Goal: Task Accomplishment & Management: Complete application form

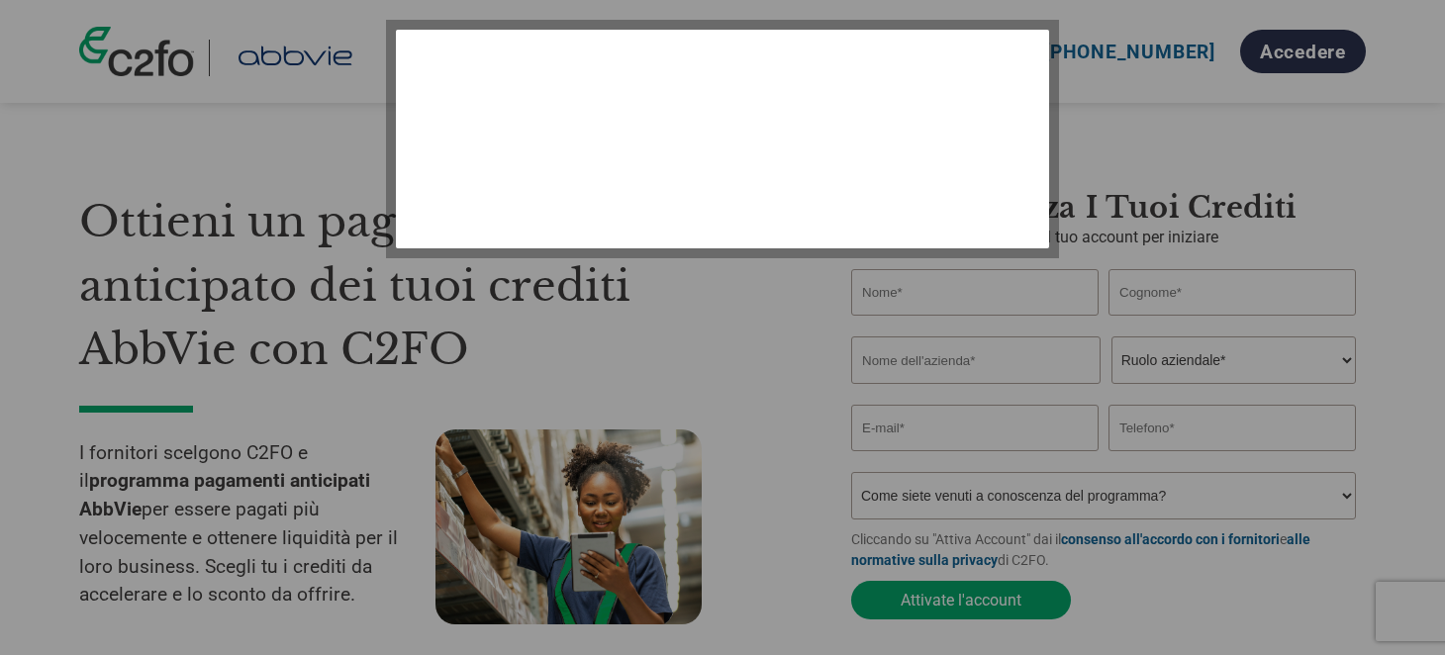
select select "it-IT"
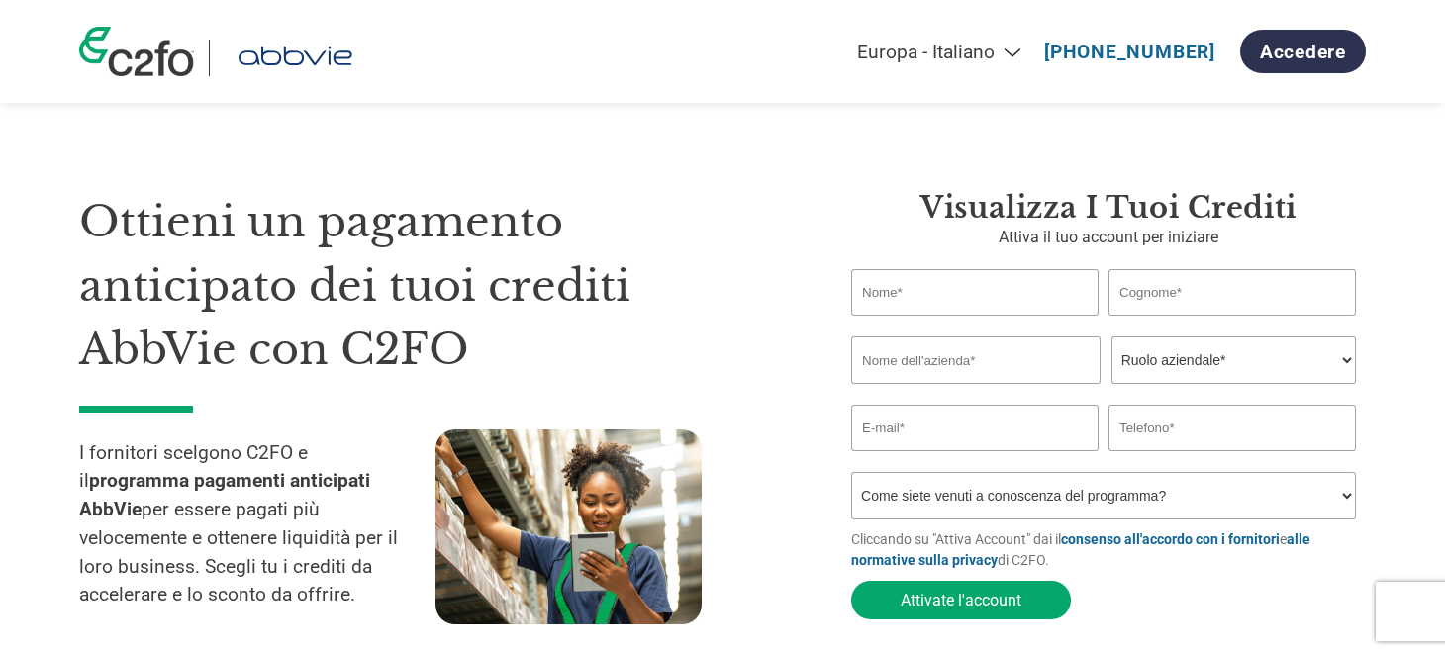
click at [951, 306] on input "text" at bounding box center [974, 292] width 247 height 47
type input "emanuela"
click at [1142, 299] on input "text" at bounding box center [1231, 292] width 247 height 47
type input "[PERSON_NAME]"
click at [967, 384] on div "Invalid company name or company name is too long" at bounding box center [1108, 394] width 514 height 21
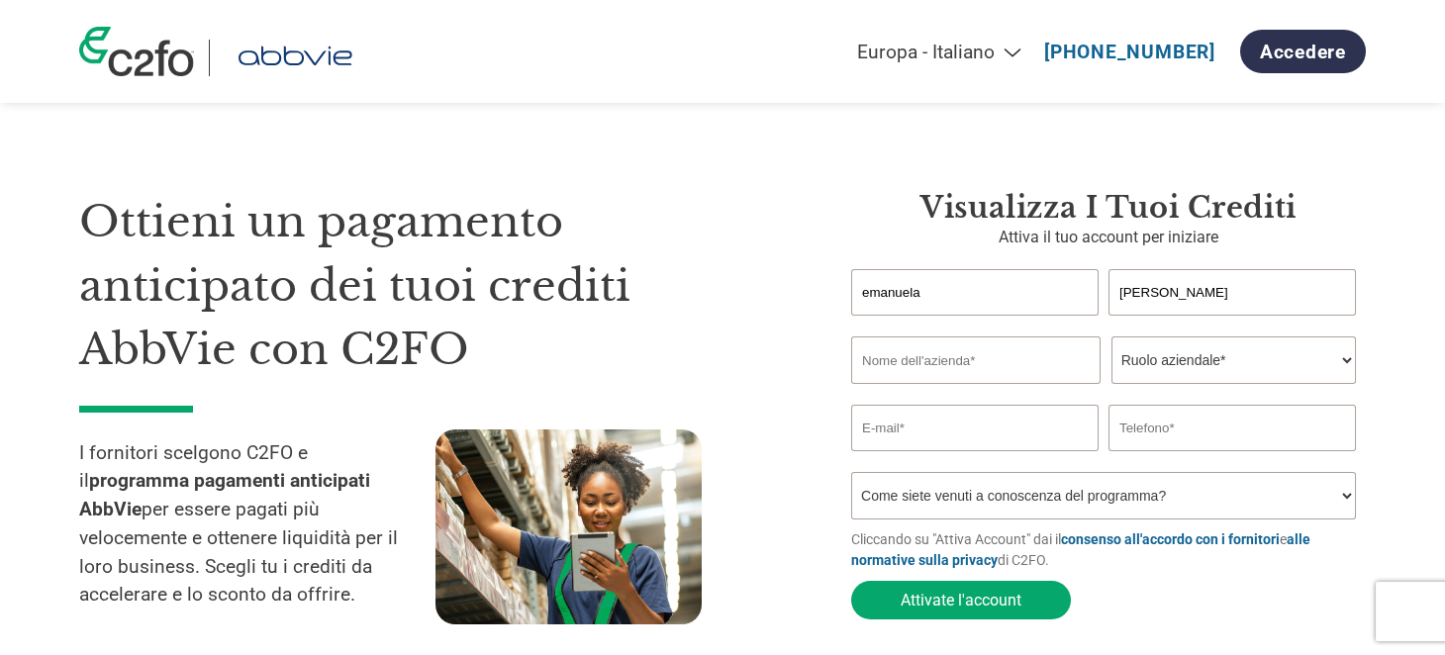
click at [965, 362] on input "text" at bounding box center [975, 359] width 249 height 47
type input "web events srl"
type input "3389764334"
click at [1177, 364] on select "Ruolo aziendale* CFO Controllore finanziario Gestore crediti Direttore finanzia…" at bounding box center [1233, 359] width 244 height 47
select select "CEO"
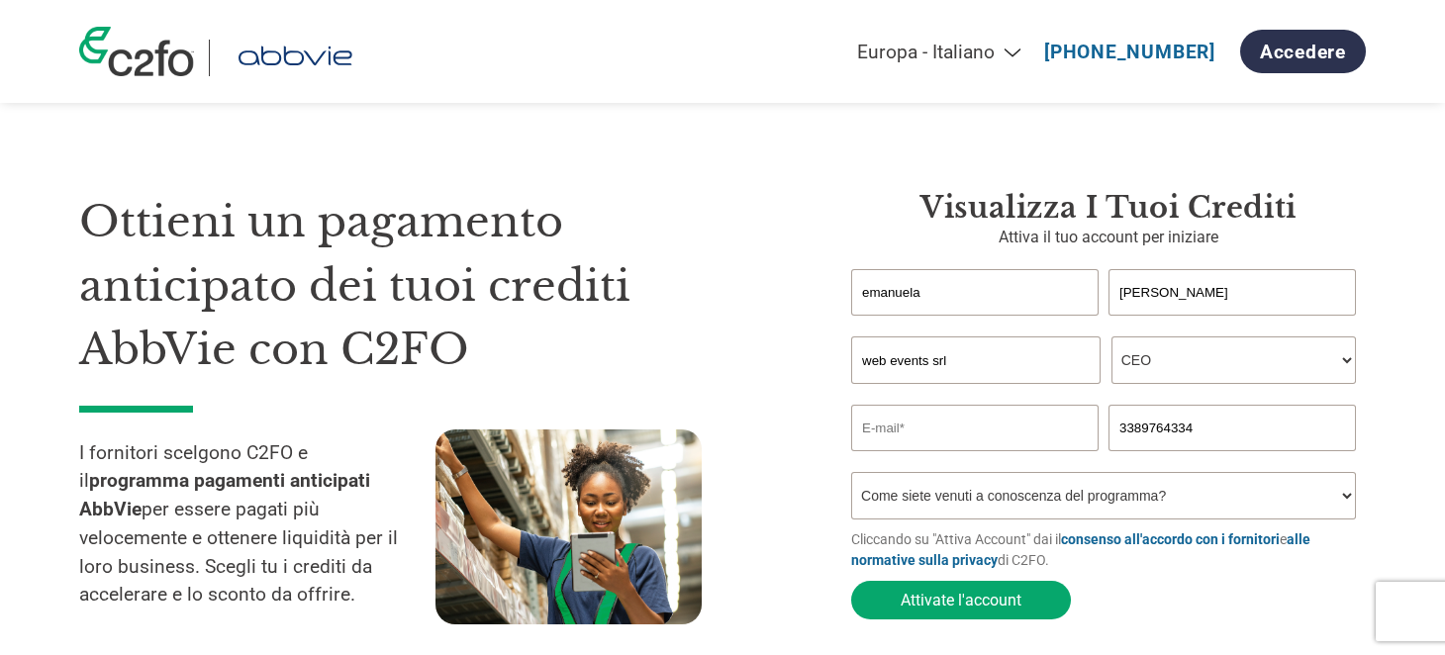
click at [1111, 336] on select "Ruolo aziendale* CFO Controllore finanziario Gestore crediti Direttore finanzia…" at bounding box center [1233, 359] width 244 height 47
click at [906, 437] on input "email" at bounding box center [974, 428] width 247 height 47
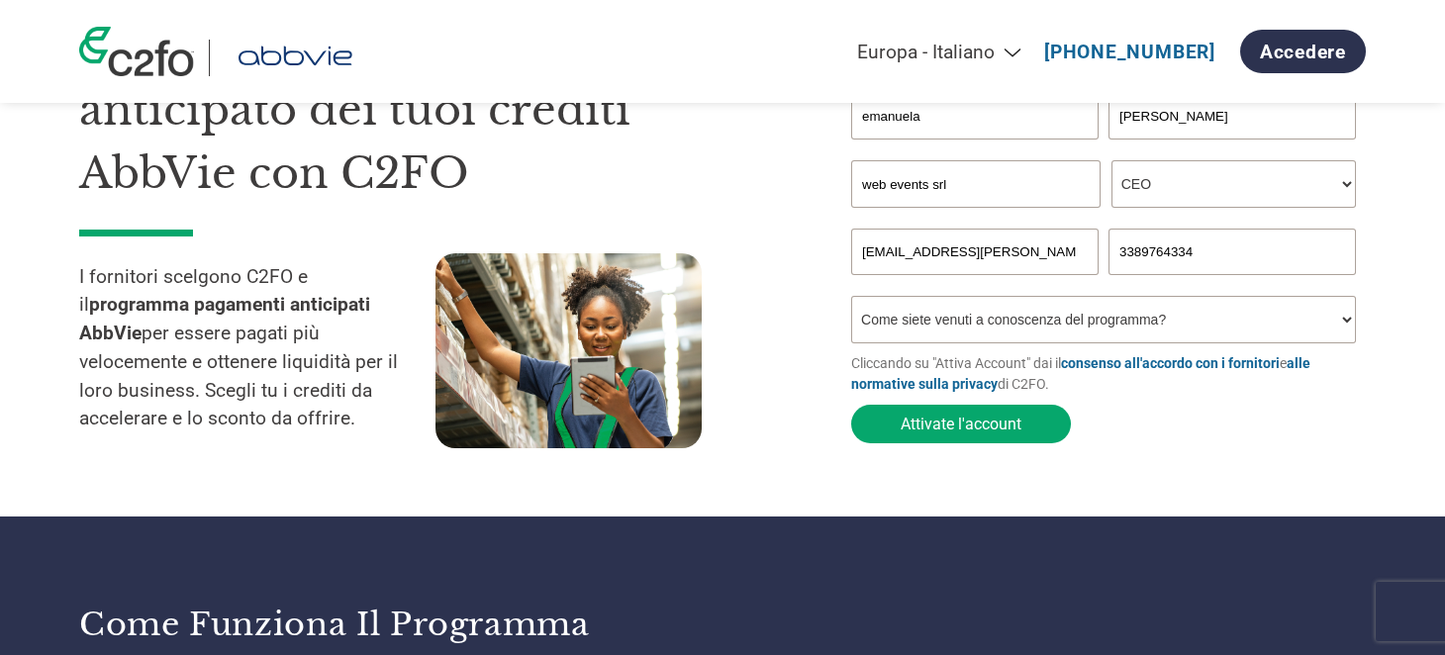
scroll to position [197, 0]
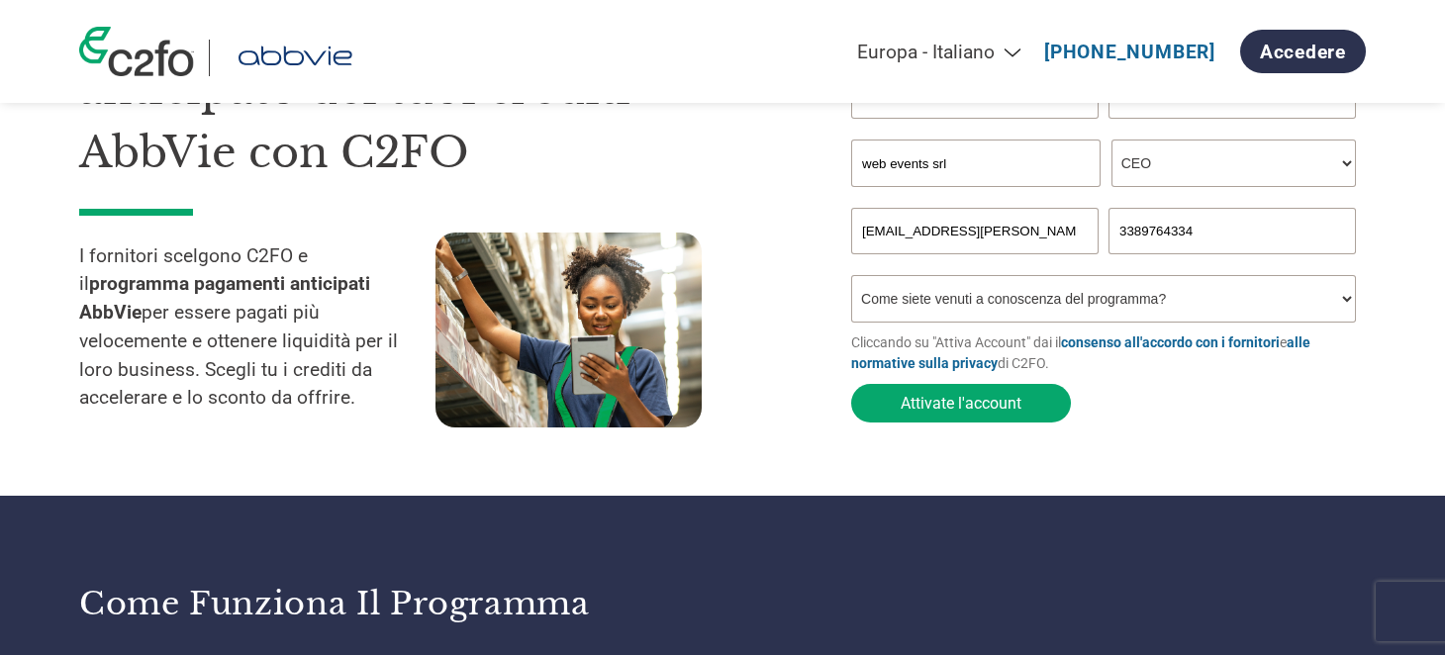
type input "[EMAIL_ADDRESS][PERSON_NAME][DOMAIN_NAME]"
click at [1055, 288] on select "Come siete venuti a conoscenza del programma? Abbiamo ricevuto una lettera Tram…" at bounding box center [1103, 298] width 505 height 47
select select "Received a Letter"
click at [851, 276] on select "Come siete venuti a conoscenza del programma? Abbiamo ricevuto una lettera Tram…" at bounding box center [1103, 298] width 505 height 47
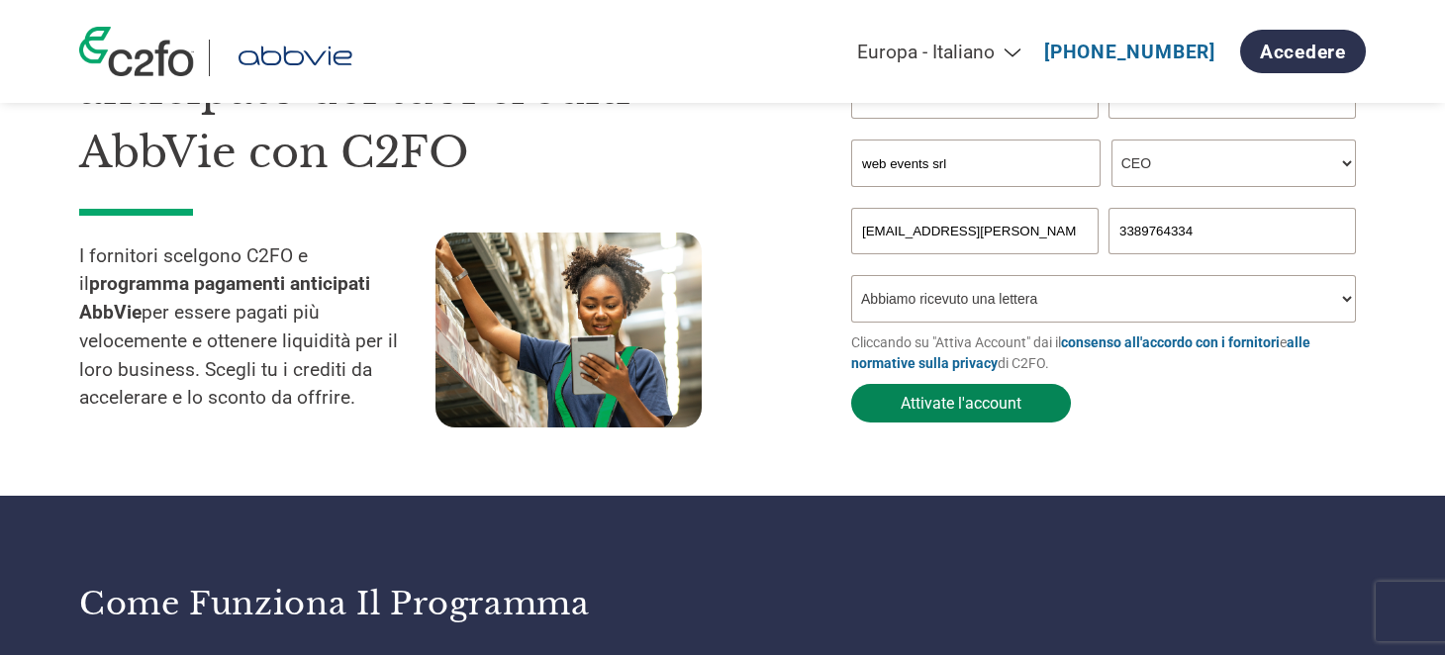
click at [969, 409] on button "Attivate l'account" at bounding box center [961, 403] width 220 height 39
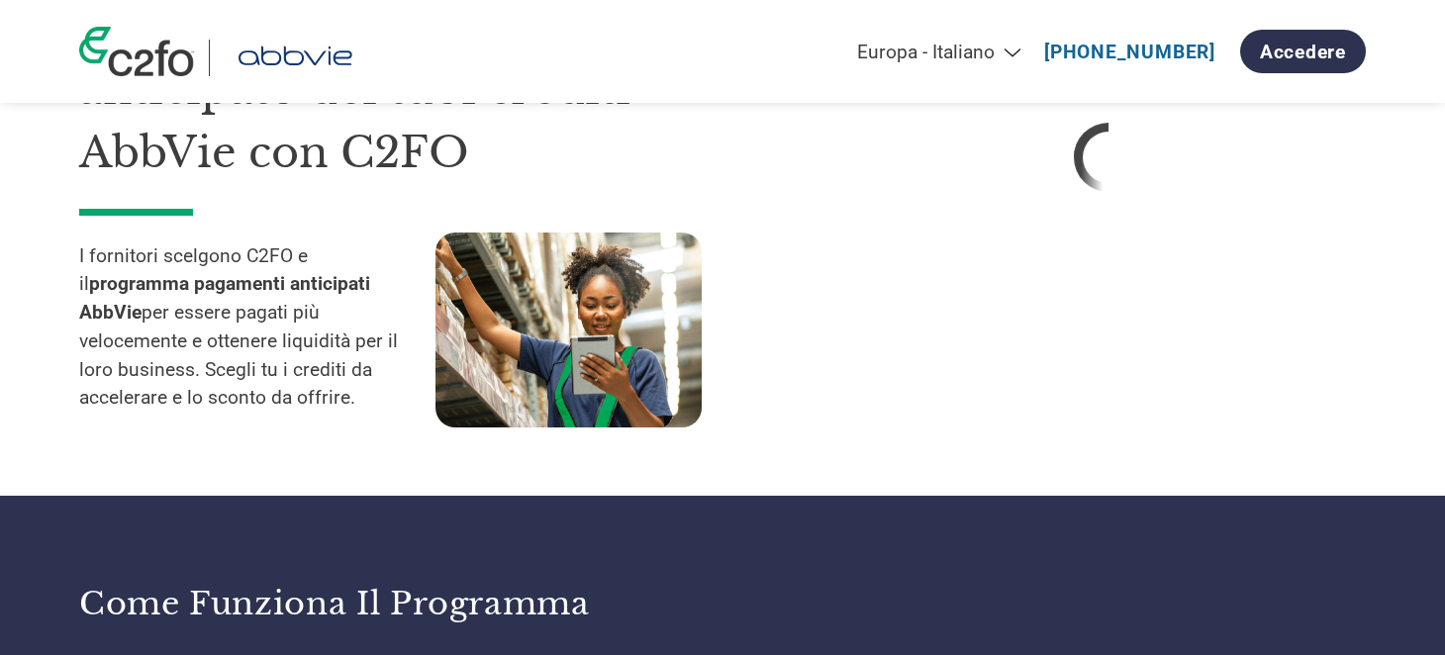
select select "it-IT"
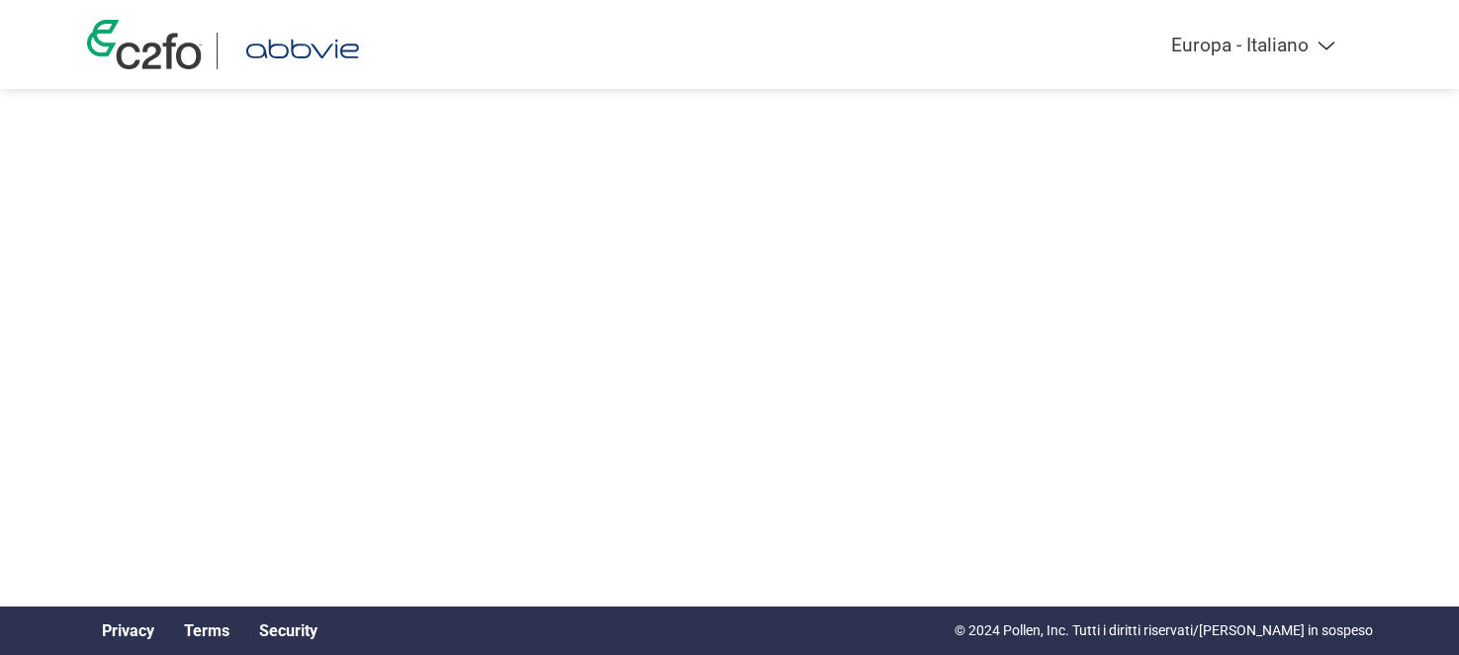
select select "it-IT"
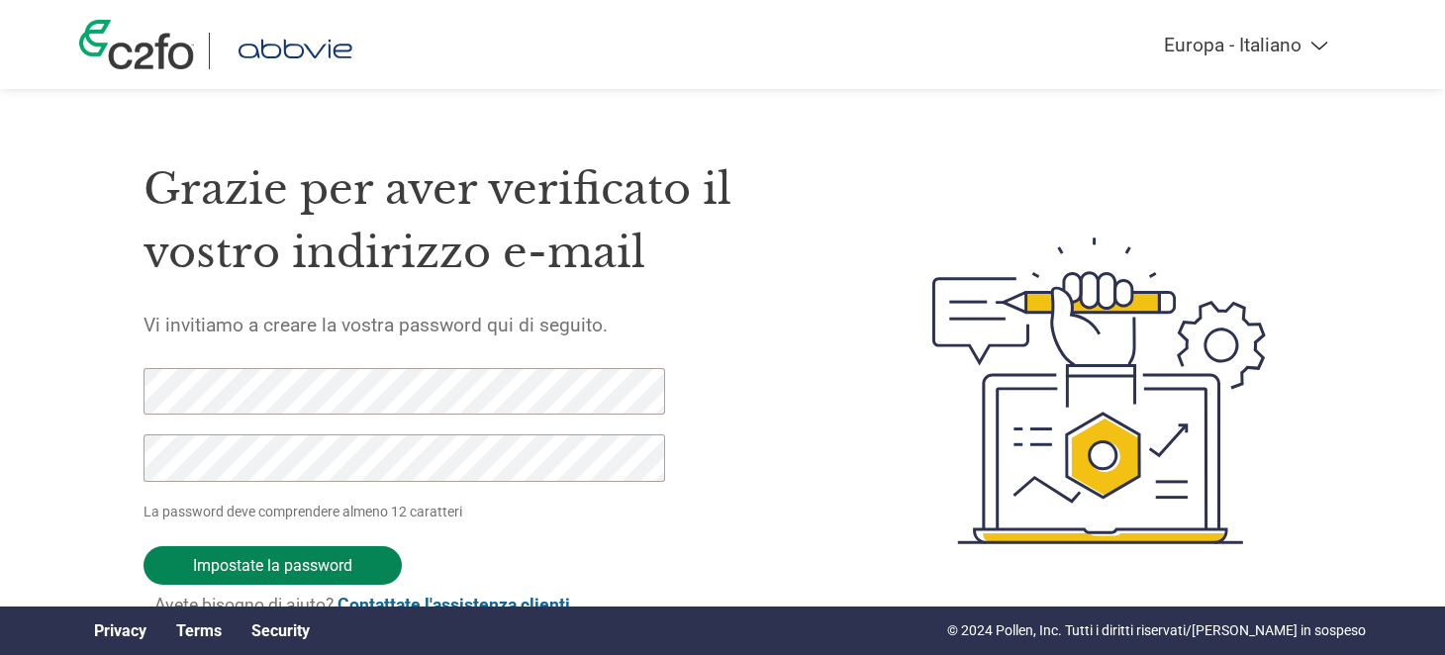
click at [278, 561] on input "Impostate la password" at bounding box center [272, 565] width 258 height 39
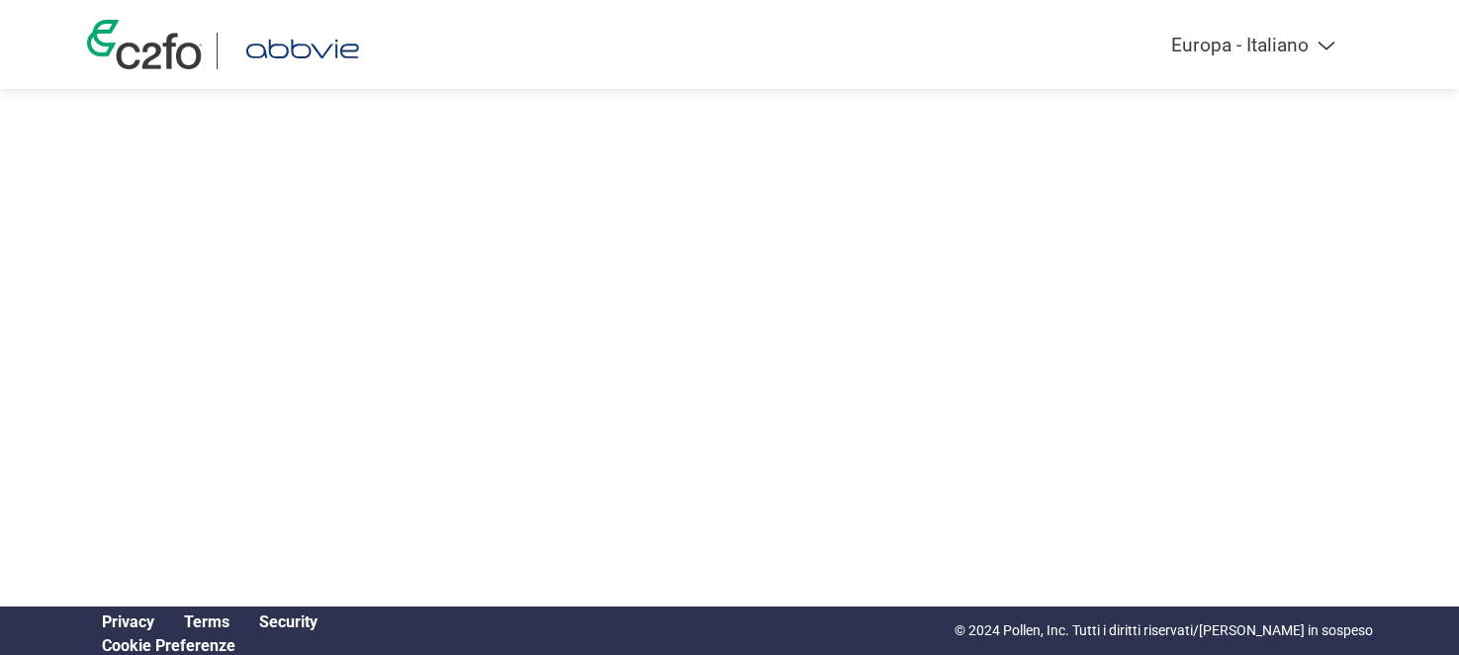
select select "it-IT"
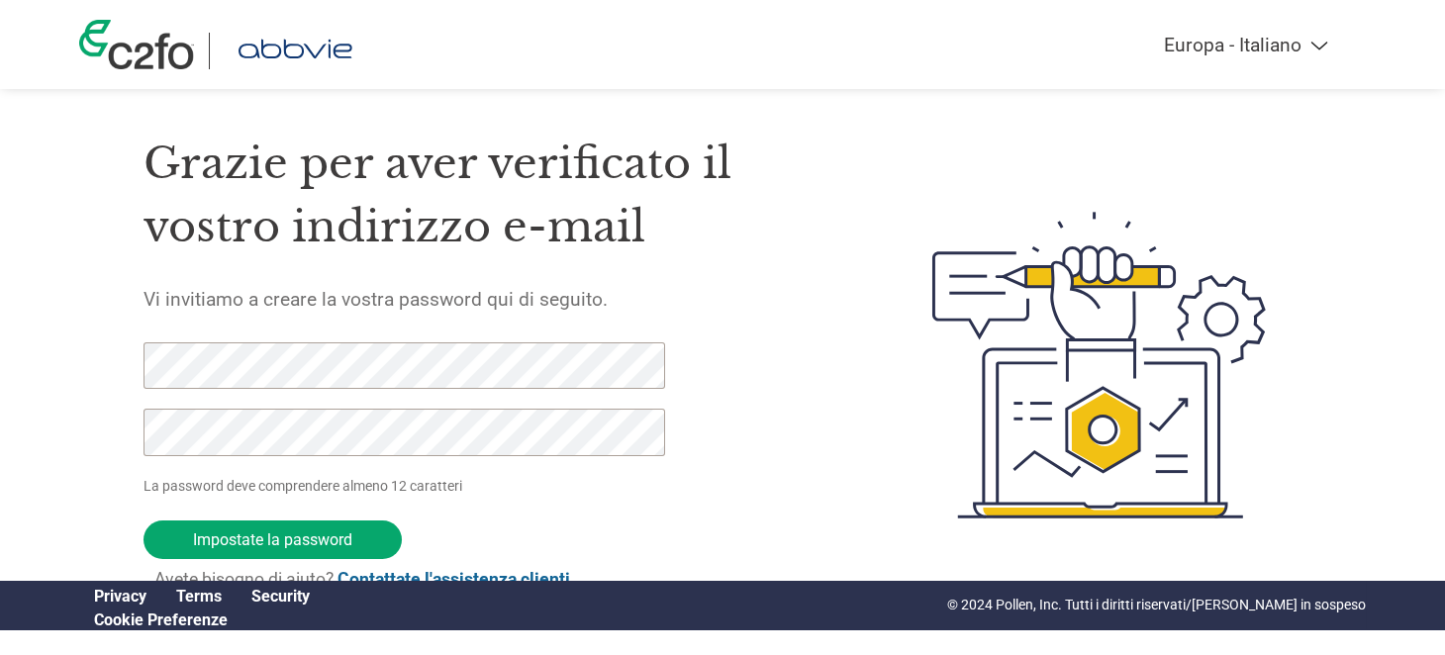
scroll to position [47, 0]
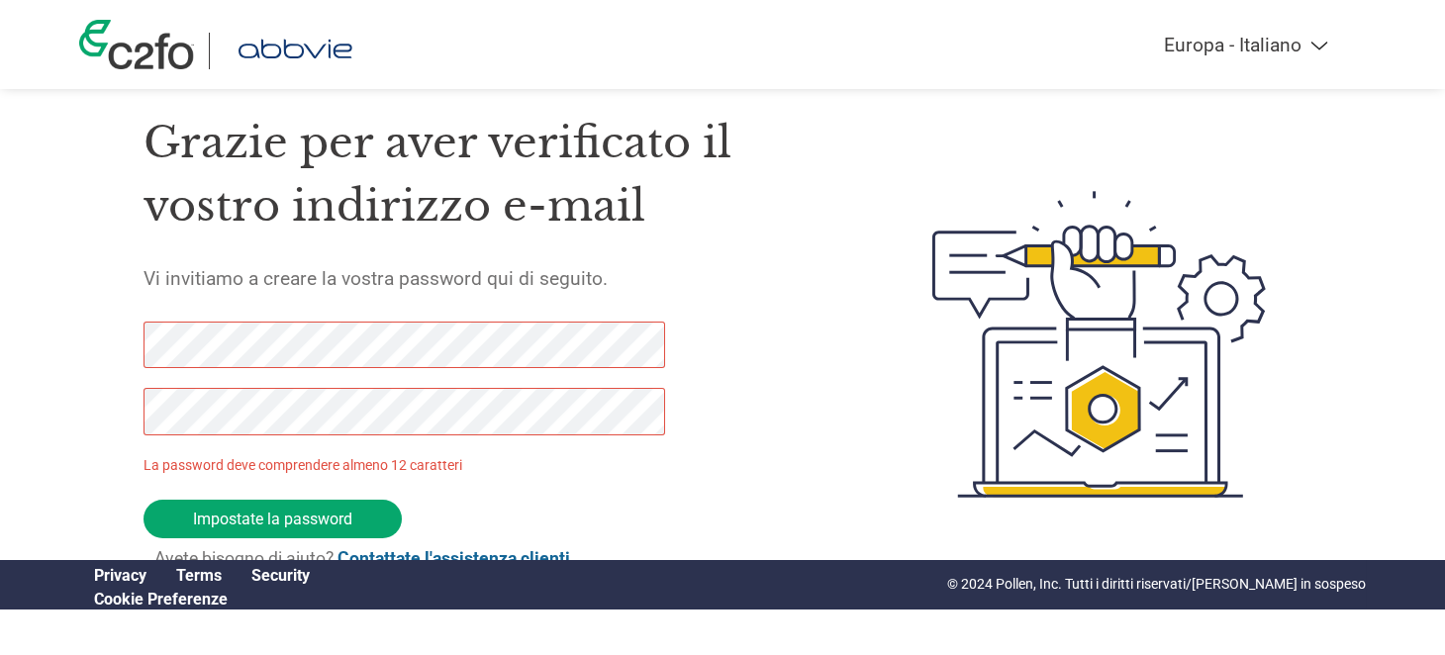
click at [127, 345] on div "Grazie per aver verificato il vostro indirizzo e-mail Vi invitiamo a creare la …" at bounding box center [722, 344] width 1286 height 524
drag, startPoint x: 137, startPoint y: 341, endPoint x: 615, endPoint y: 319, distance: 479.4
click at [615, 319] on div "Grazie per aver verificato il vostro indirizzo e-mail Vi invitiamo a creare la …" at bounding box center [490, 344] width 695 height 524
click at [962, 437] on div "Grazie per aver verificato il vostro indirizzo e-mail Vi invitiamo a creare la …" at bounding box center [722, 344] width 1158 height 524
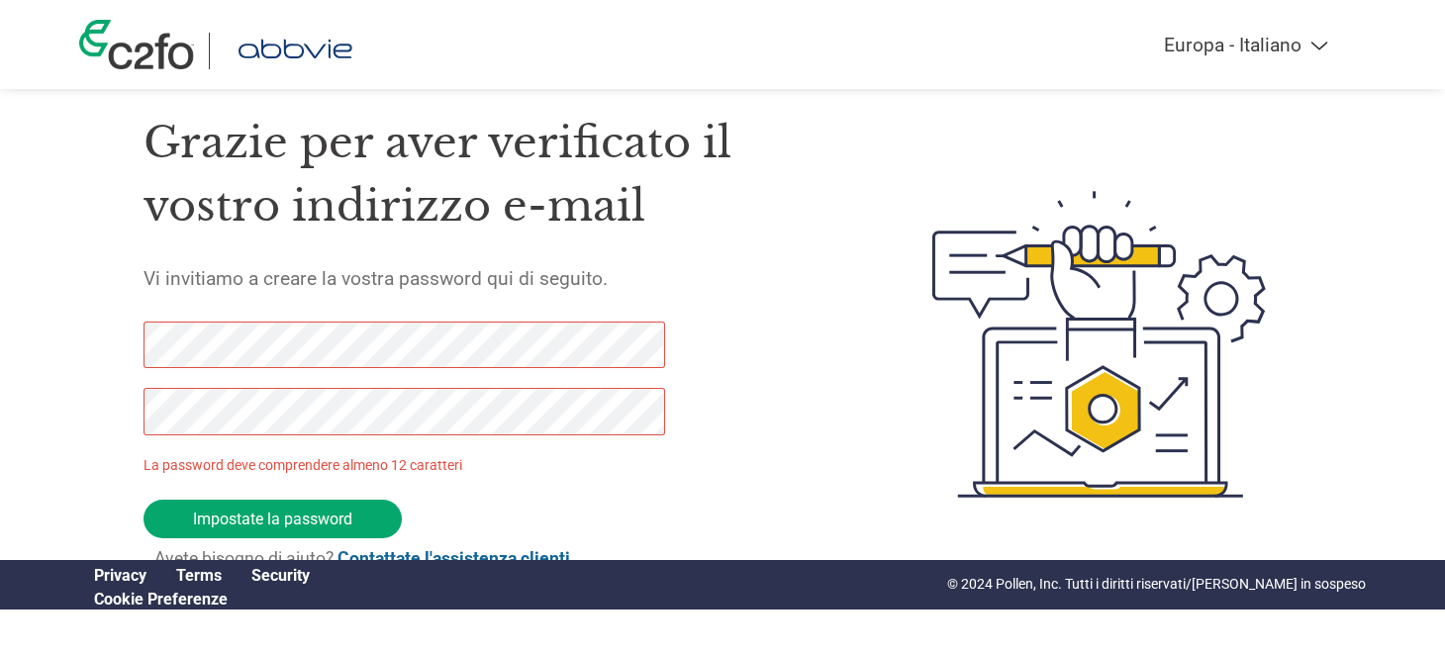
scroll to position [0, 0]
click at [77, 336] on div "Americas - English Américas - Español Américas - Português Amériques - Français…" at bounding box center [722, 264] width 1445 height 623
drag, startPoint x: 141, startPoint y: 335, endPoint x: 583, endPoint y: 449, distance: 455.7
click at [583, 449] on div at bounding box center [393, 389] width 500 height 134
